Goal: Task Accomplishment & Management: Use online tool/utility

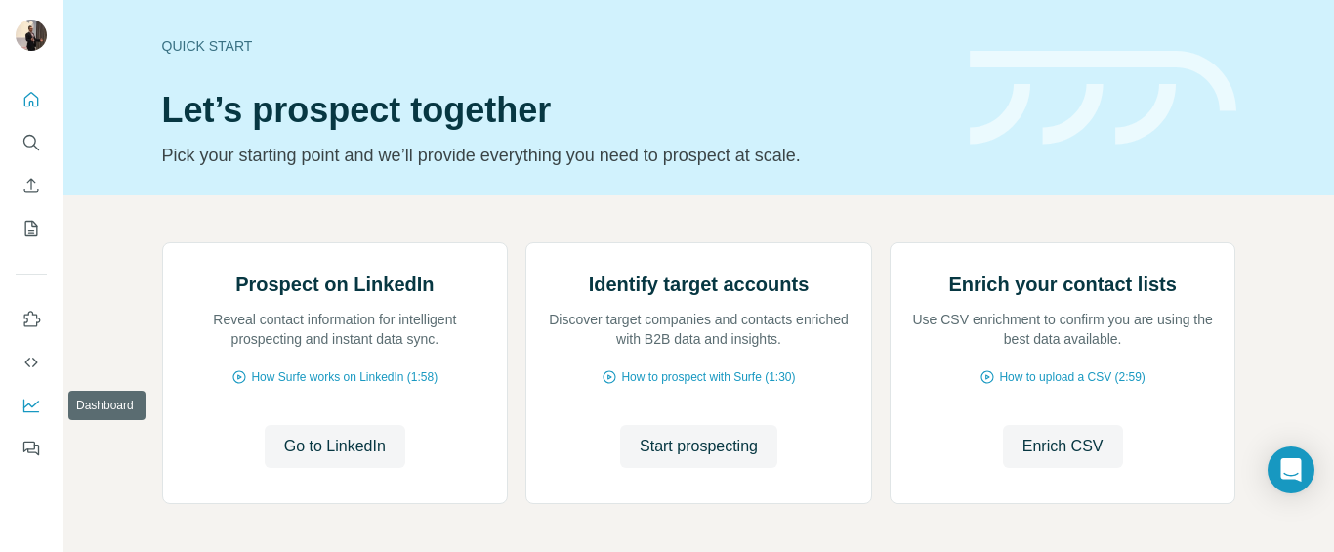
click at [32, 399] on icon "Dashboard" at bounding box center [31, 406] width 20 height 20
